Goal: Find specific page/section: Find specific page/section

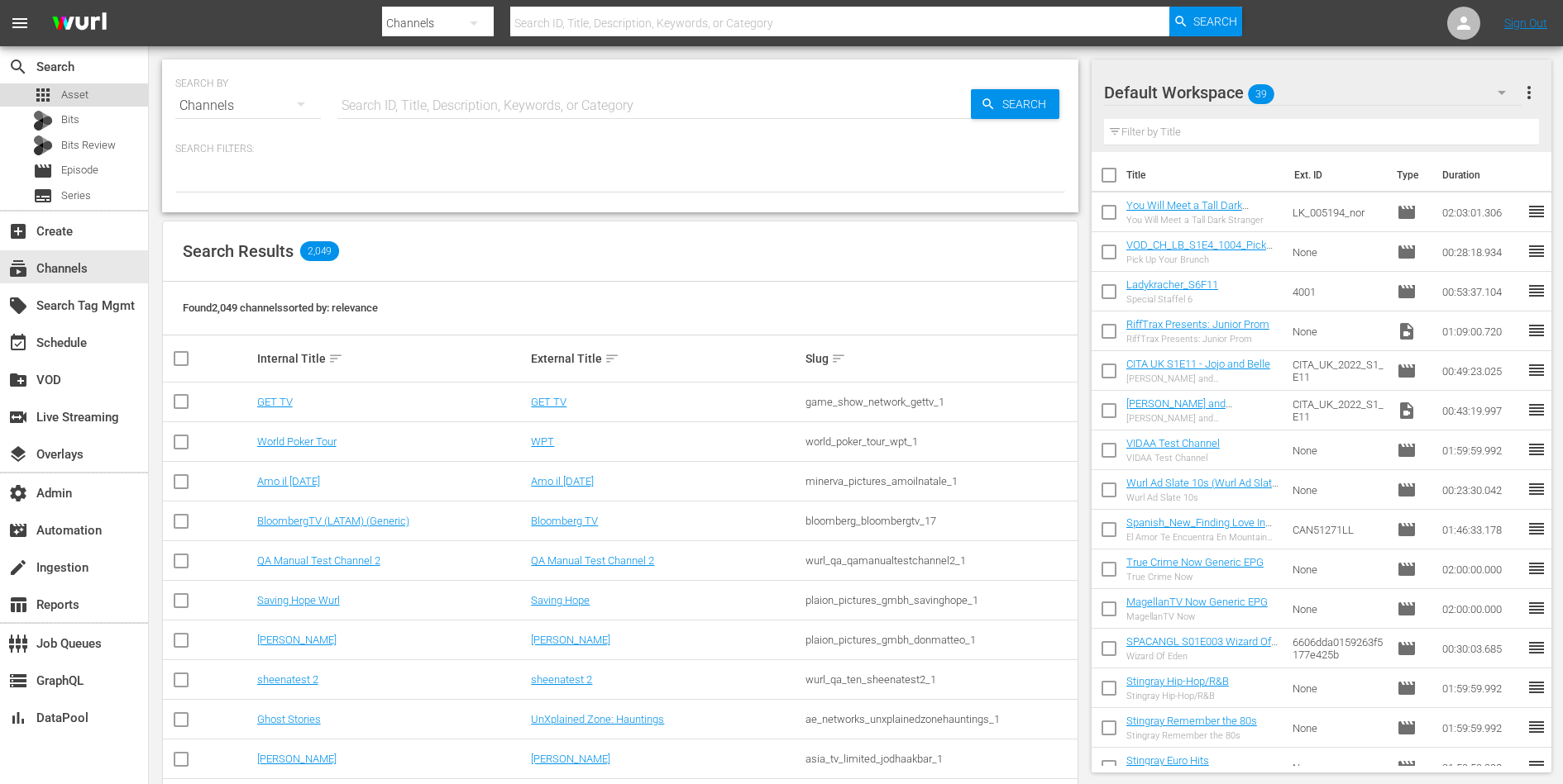
click at [105, 91] on div "apps Asset" at bounding box center [74, 95] width 149 height 23
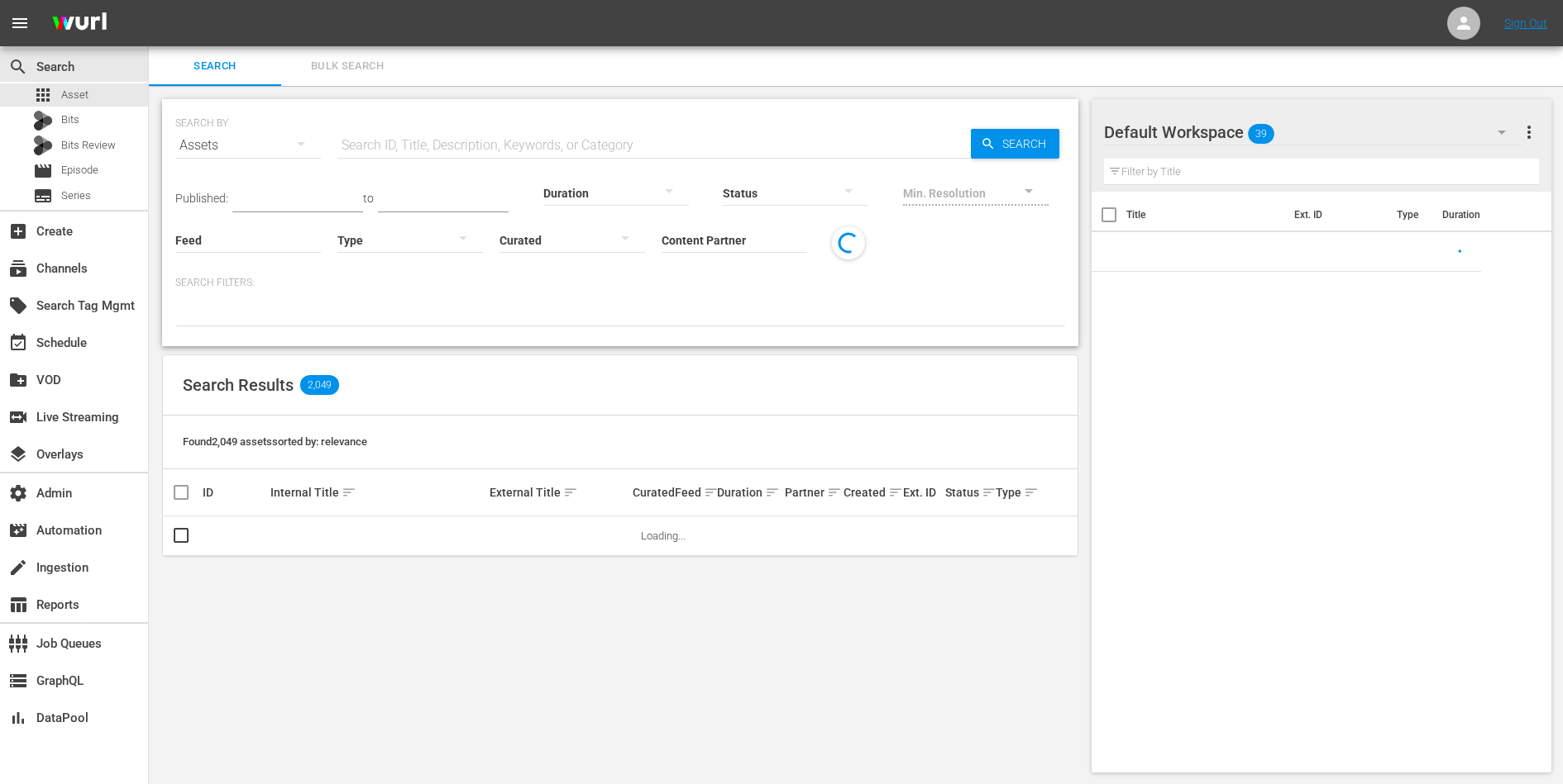
click at [421, 143] on input "text" at bounding box center [655, 145] width 634 height 40
paste input "1000000048532"
type input "1000000048532"
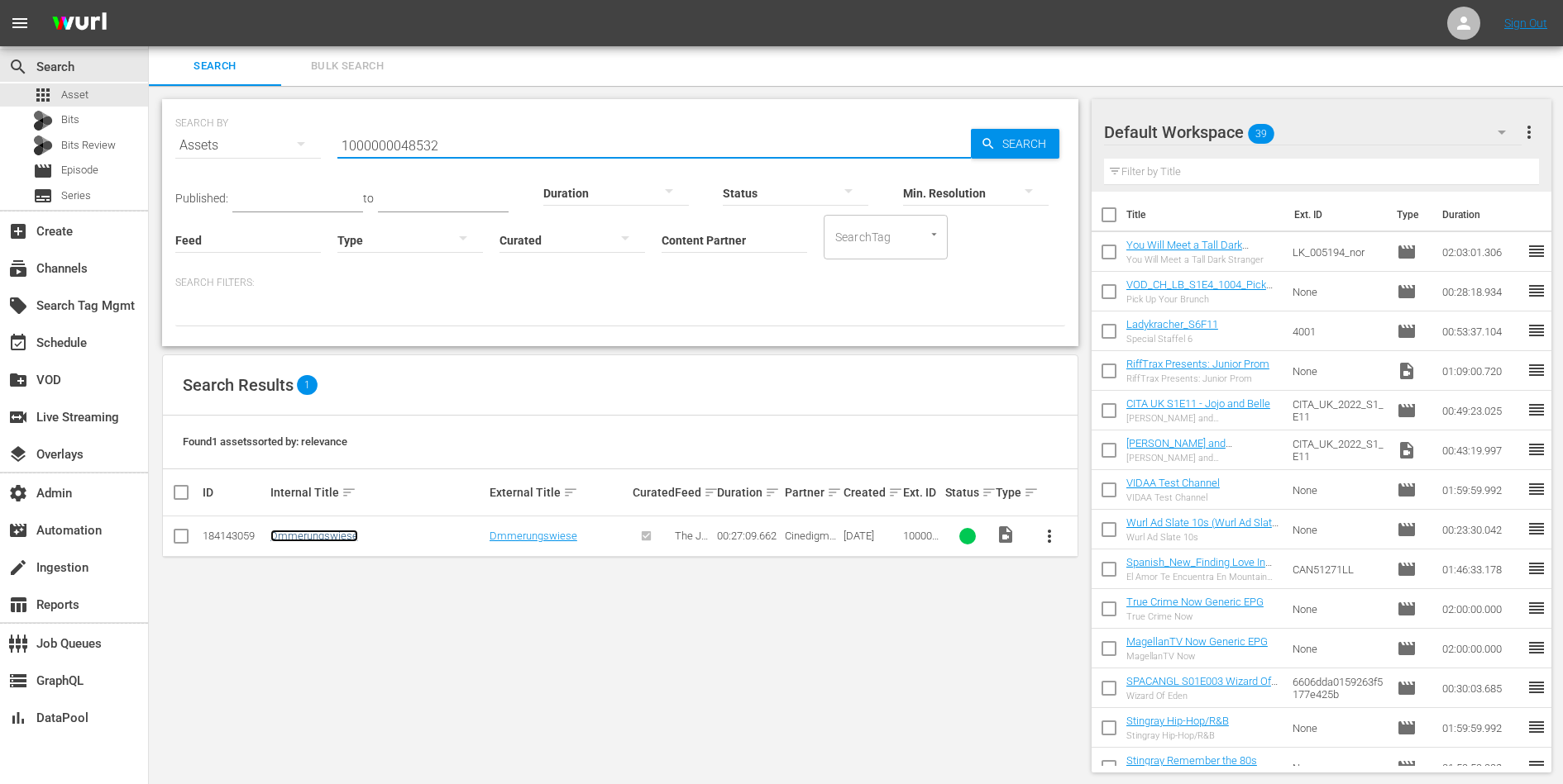
click at [322, 533] on link "Dmmerungswiese" at bounding box center [314, 536] width 88 height 12
